Goal: Task Accomplishment & Management: Manage account settings

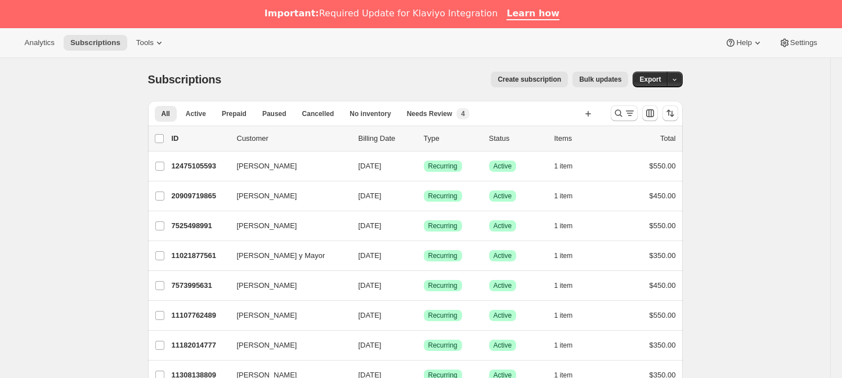
drag, startPoint x: 617, startPoint y: 108, endPoint x: 498, endPoint y: 128, distance: 121.1
click at [616, 108] on icon "Search and filter results" at bounding box center [618, 113] width 11 height 11
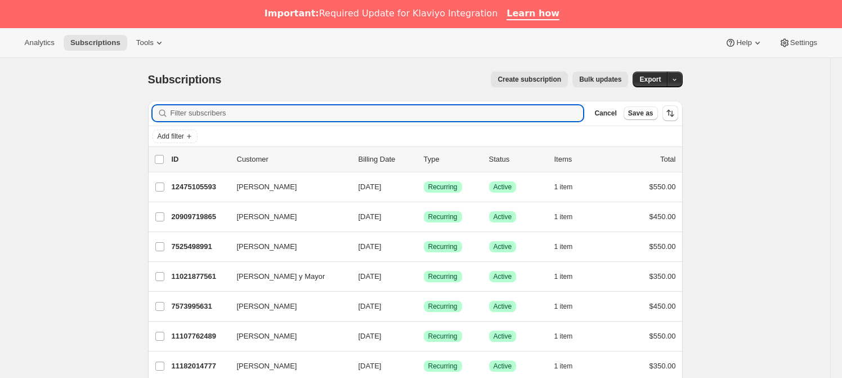
click at [242, 101] on div "Filter subscribers Cancel Save as" at bounding box center [415, 113] width 535 height 25
click at [236, 106] on input "Filter subscribers" at bounding box center [377, 113] width 413 height 16
paste input "[PERSON_NAME][EMAIL_ADDRESS][PERSON_NAME][DOMAIN_NAME]"
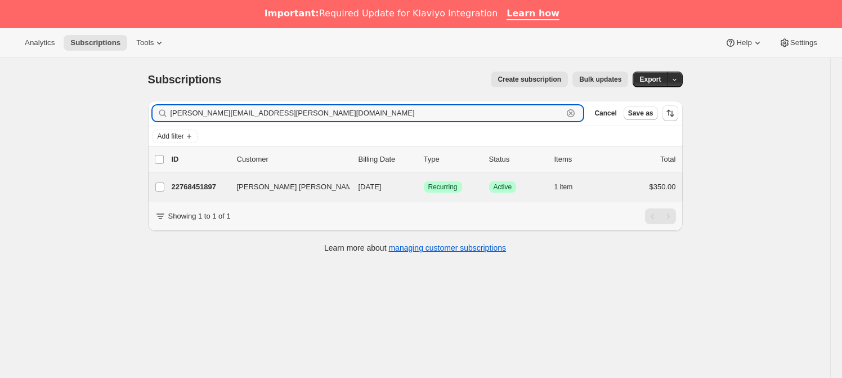
type input "[PERSON_NAME][EMAIL_ADDRESS][PERSON_NAME][DOMAIN_NAME]"
click at [211, 195] on div "[PERSON_NAME] [PERSON_NAME] 22768451897 [PERSON_NAME] [PERSON_NAME] [DATE] Succ…" at bounding box center [415, 186] width 535 height 29
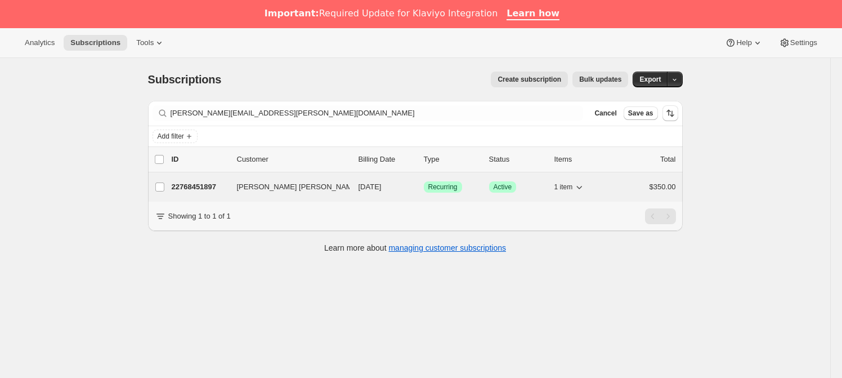
click at [202, 183] on p "22768451897" at bounding box center [200, 186] width 56 height 11
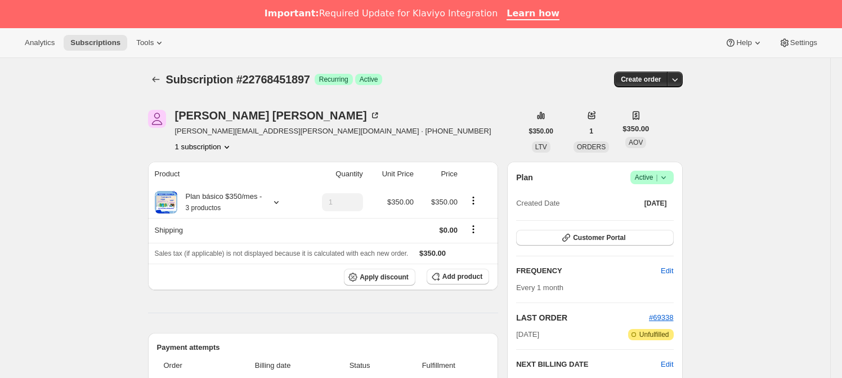
click at [667, 175] on icon at bounding box center [663, 177] width 11 height 11
click at [640, 220] on span "Cancel subscription" at bounding box center [656, 218] width 64 height 8
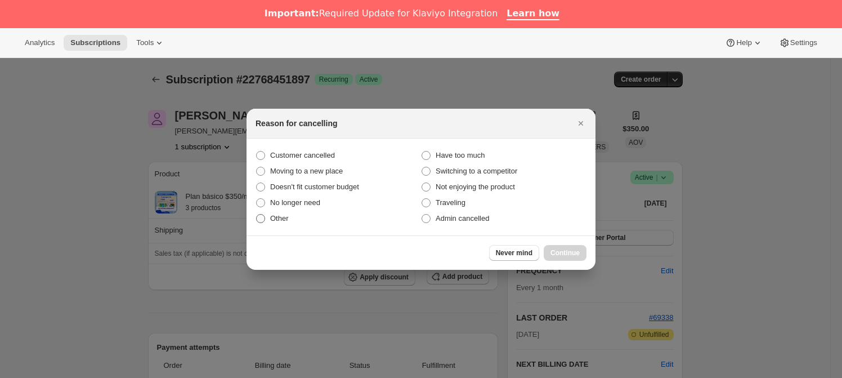
click at [278, 220] on span "Other" at bounding box center [279, 218] width 19 height 8
click at [257, 214] on input "Other" at bounding box center [256, 214] width 1 height 1
radio input "true"
click at [567, 253] on span "Continue" at bounding box center [565, 252] width 29 height 9
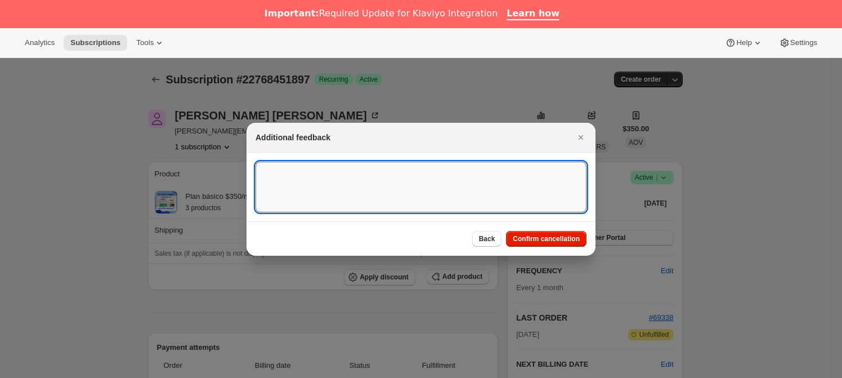
click at [330, 180] on textarea ":rc3:" at bounding box center [421, 187] width 331 height 51
type textarea "NO DISPONIBLE EN NACIONAL"
click at [555, 244] on button "Confirm cancellation" at bounding box center [546, 239] width 81 height 16
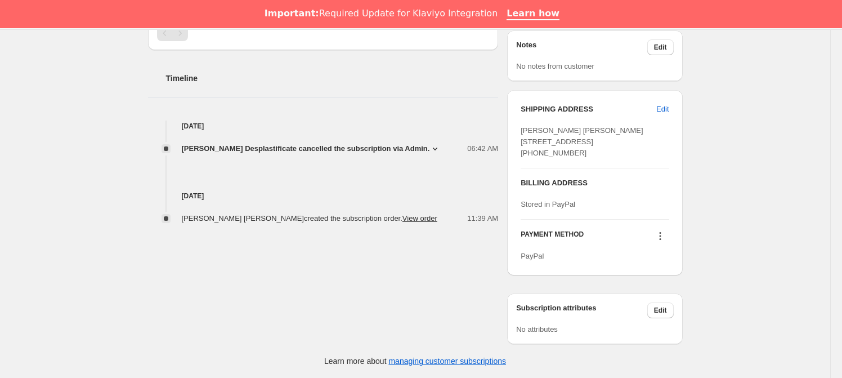
scroll to position [455, 0]
click at [430, 143] on icon at bounding box center [435, 148] width 11 height 11
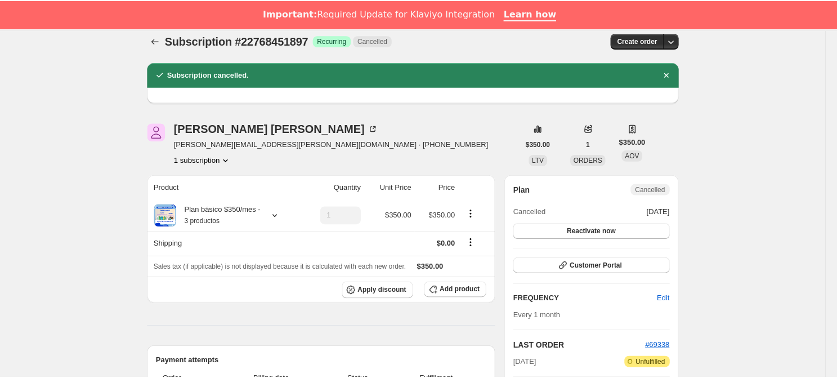
scroll to position [0, 0]
